Goal: Information Seeking & Learning: Find contact information

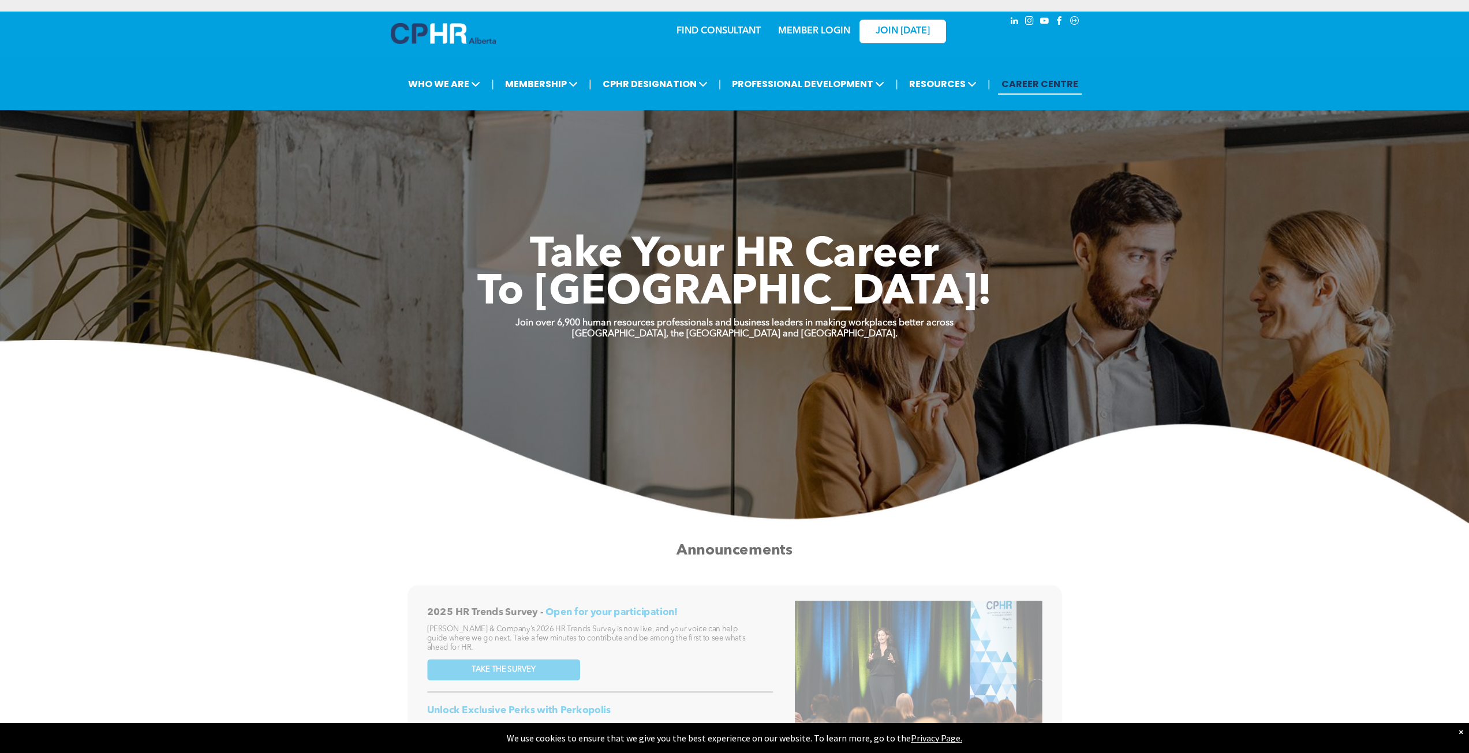
click at [713, 35] on link "FIND CONSULTANT" at bounding box center [718, 31] width 84 height 9
click at [1077, 19] on icon "Social network" at bounding box center [1074, 21] width 10 height 10
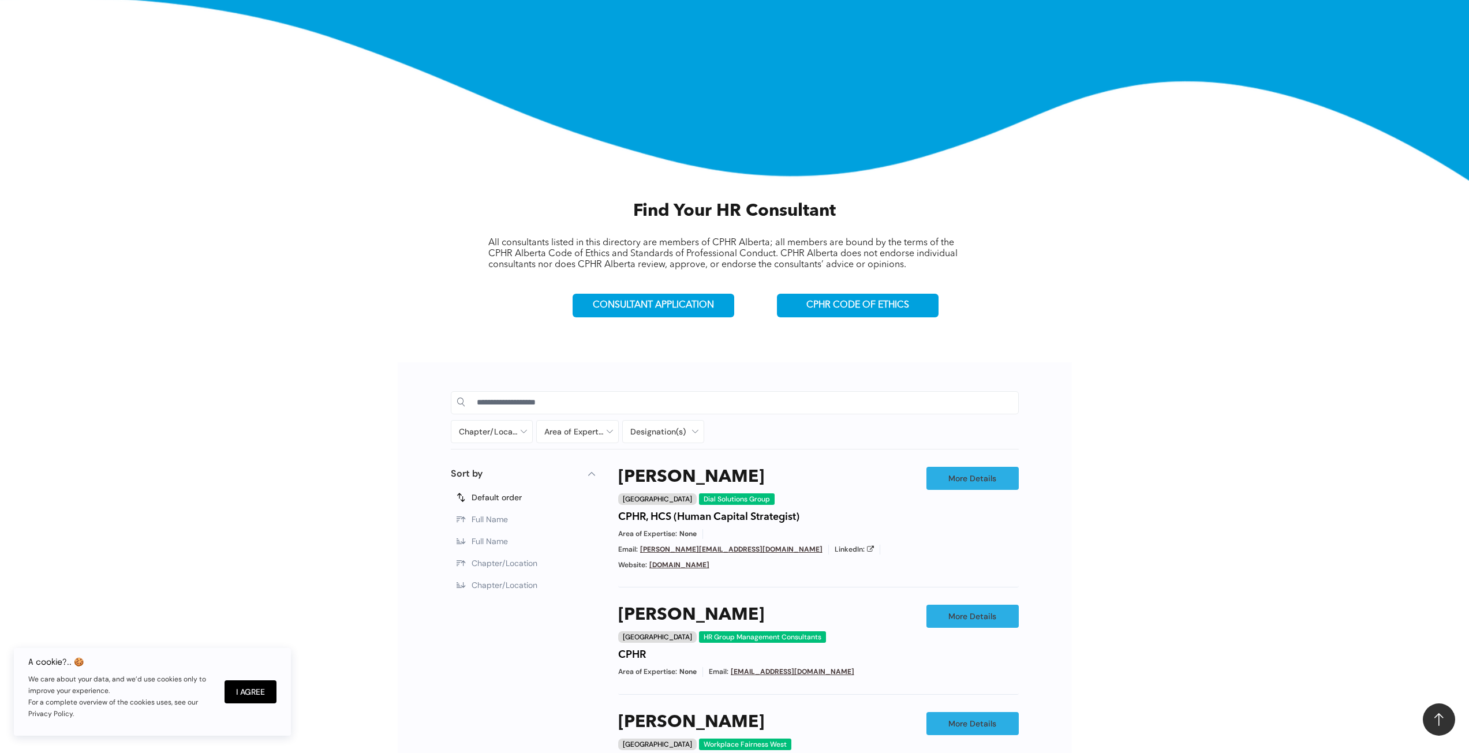
scroll to position [289, 0]
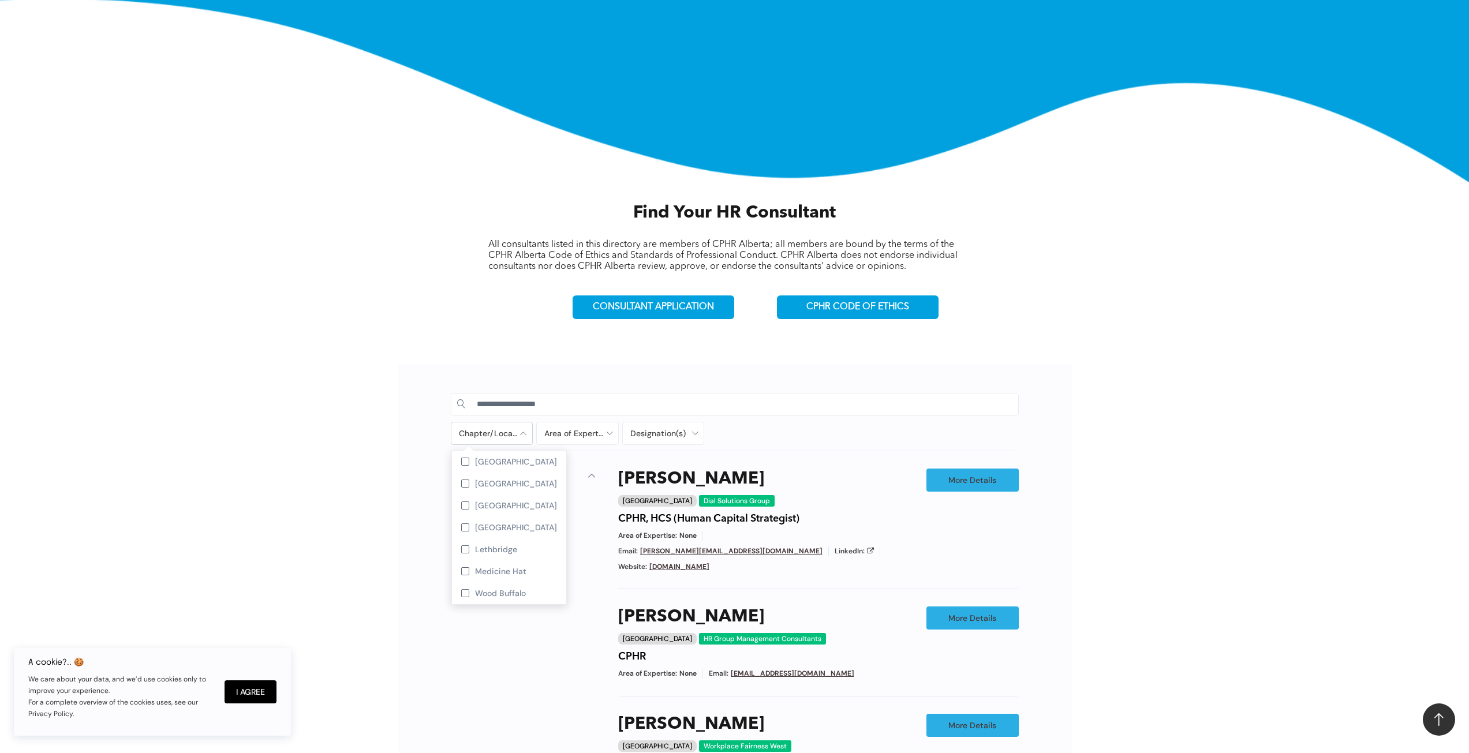
click at [485, 433] on div at bounding box center [491, 433] width 81 height 22
click at [572, 436] on div at bounding box center [577, 433] width 81 height 22
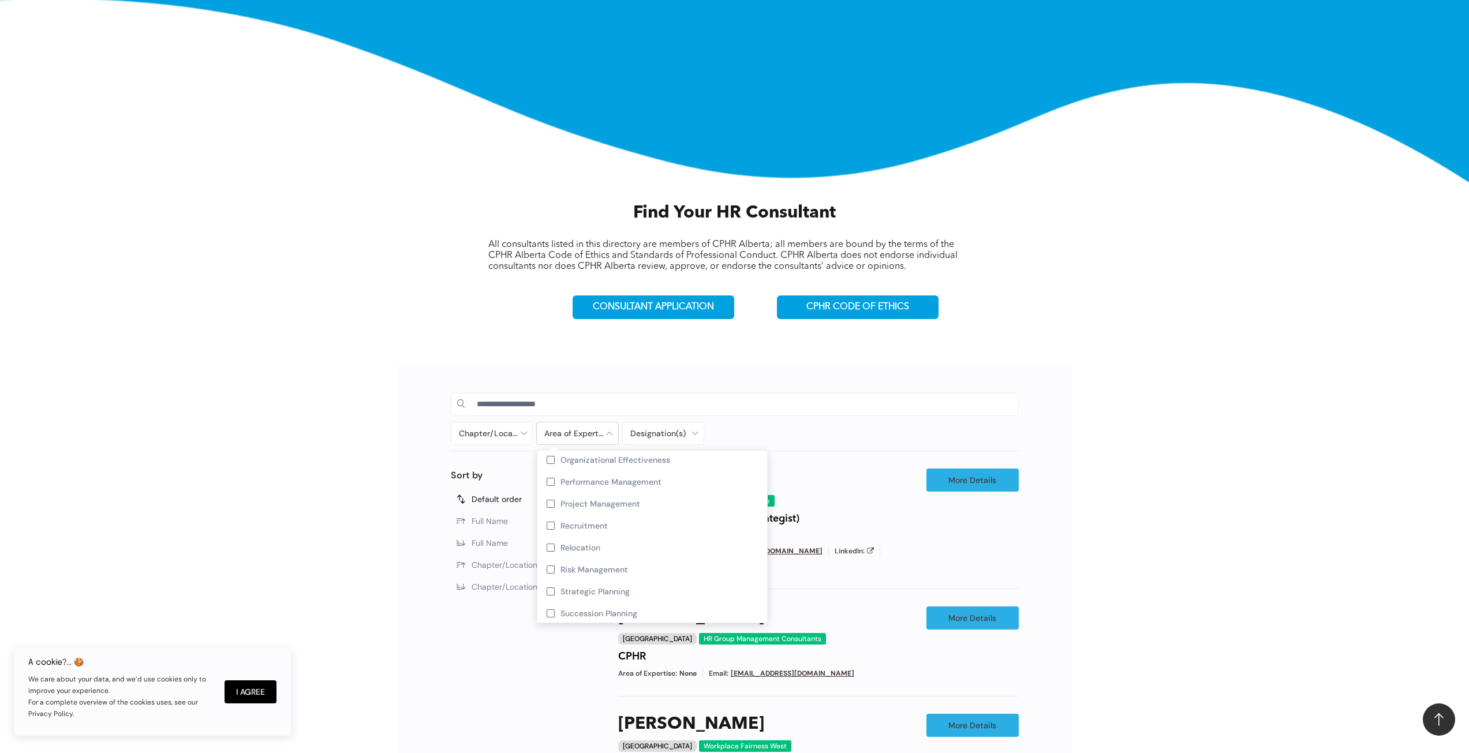
scroll to position [508, 0]
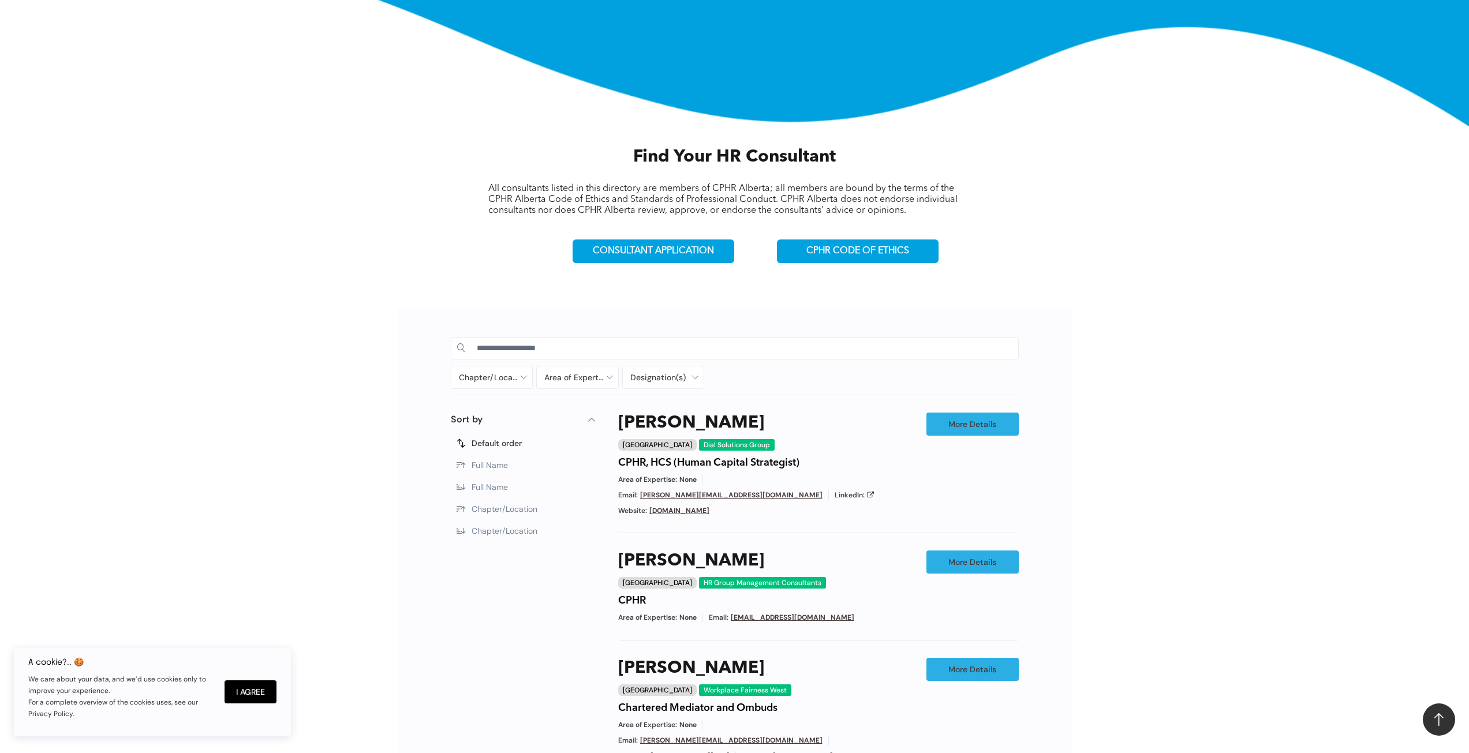
scroll to position [346, 0]
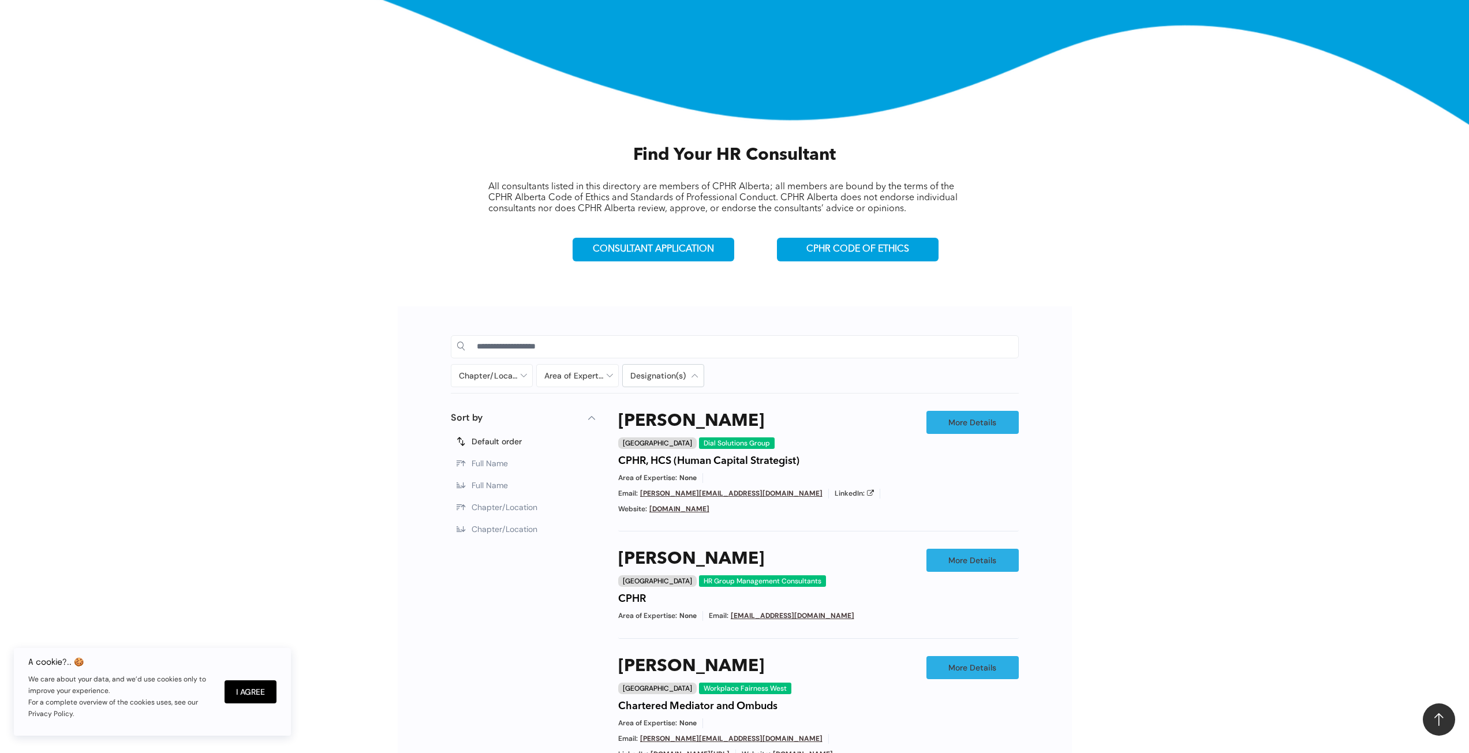
click at [646, 366] on div at bounding box center [663, 376] width 81 height 22
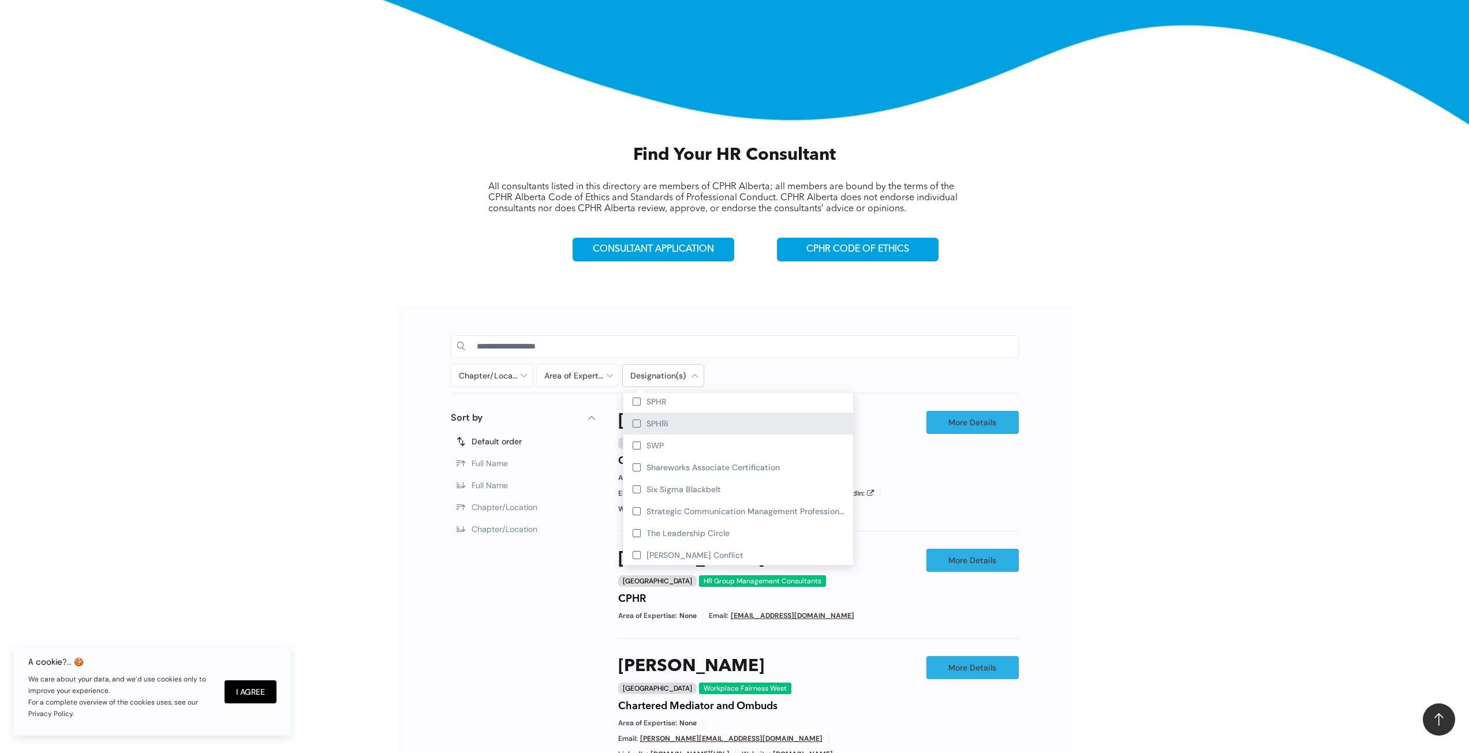
scroll to position [3161, 0]
click at [1192, 497] on div "Chapter/Location Calgary Central Alberta Edmonton Grande Prairie Lethbridge Med…" at bounding box center [734, 745] width 1469 height 913
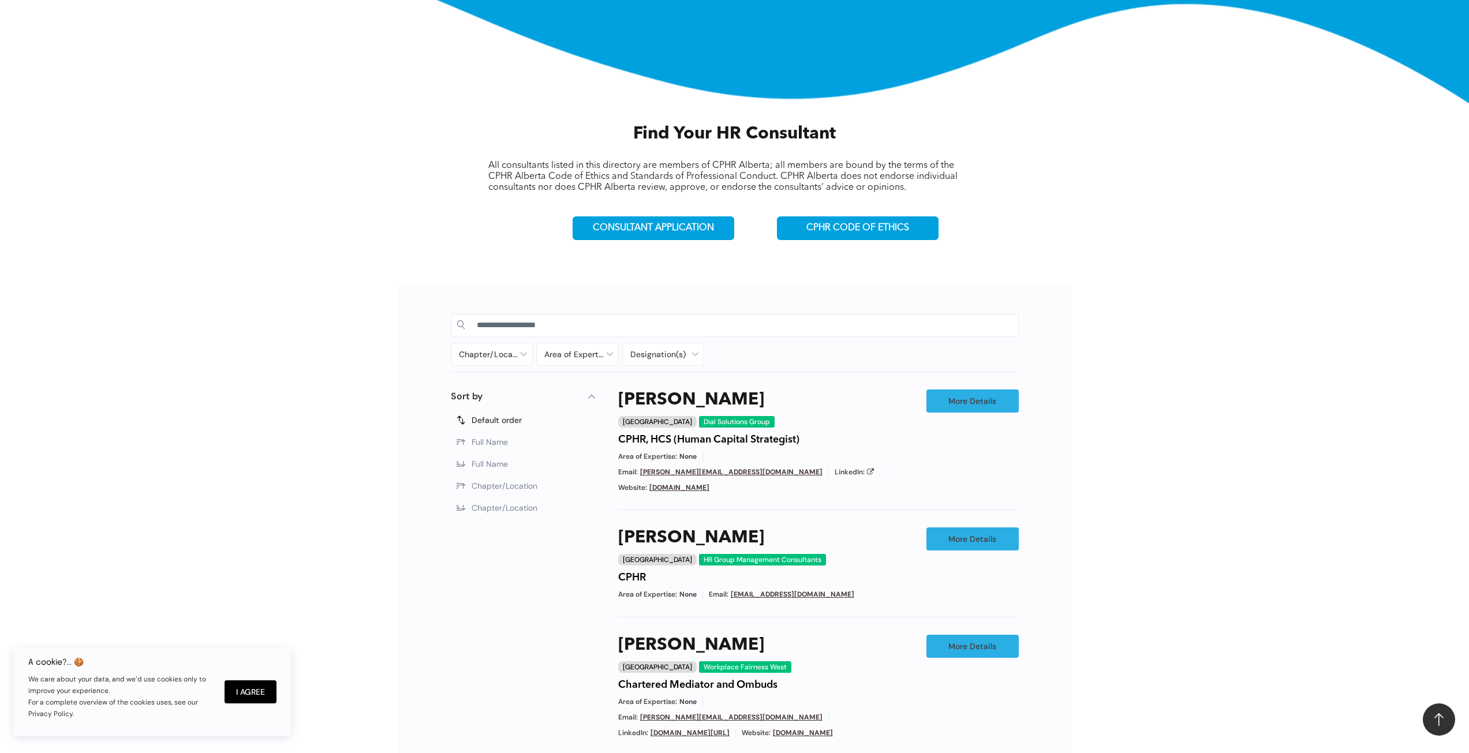
scroll to position [404, 0]
